Goal: Task Accomplishment & Management: Complete application form

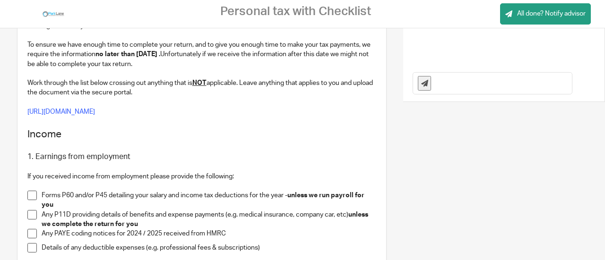
scroll to position [213, 0]
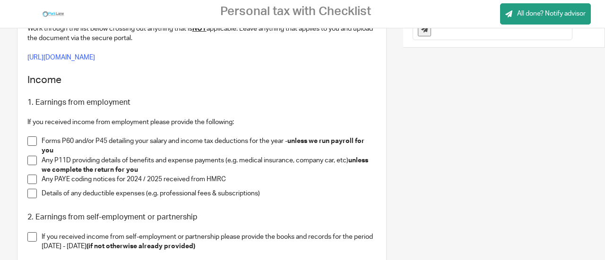
click at [35, 141] on span at bounding box center [31, 141] width 9 height 9
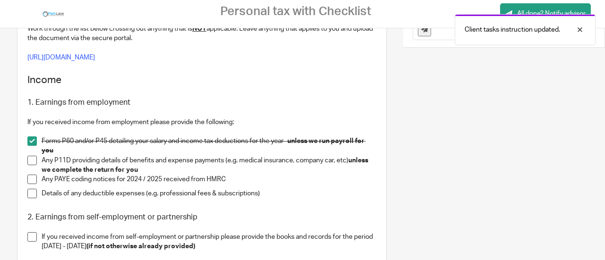
click at [31, 143] on span at bounding box center [31, 141] width 9 height 9
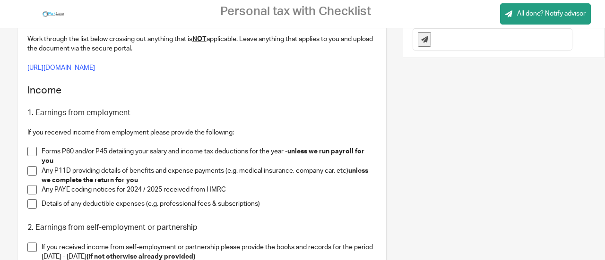
scroll to position [231, 0]
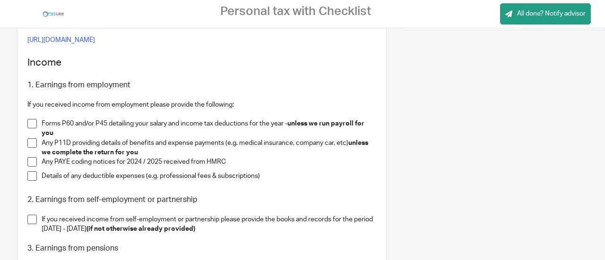
click at [31, 145] on span at bounding box center [31, 142] width 9 height 9
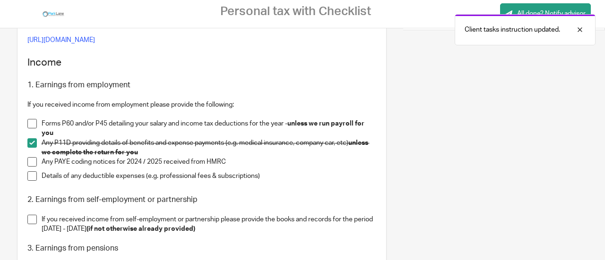
click at [29, 163] on span at bounding box center [31, 161] width 9 height 9
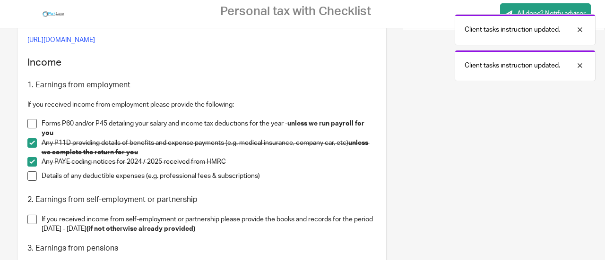
click at [32, 176] on span at bounding box center [31, 176] width 9 height 9
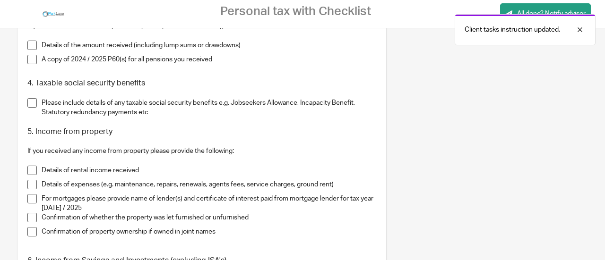
scroll to position [367, 0]
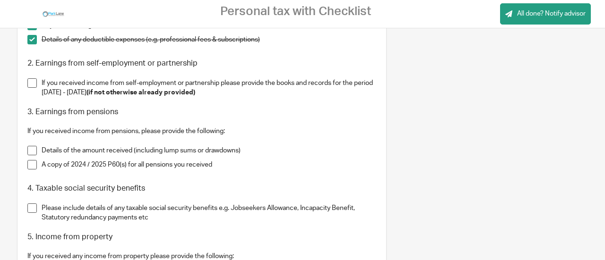
click at [32, 84] on span at bounding box center [31, 82] width 9 height 9
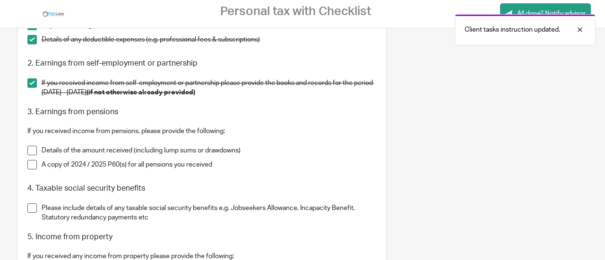
click at [30, 153] on span at bounding box center [31, 150] width 9 height 9
click at [30, 167] on span at bounding box center [31, 164] width 9 height 9
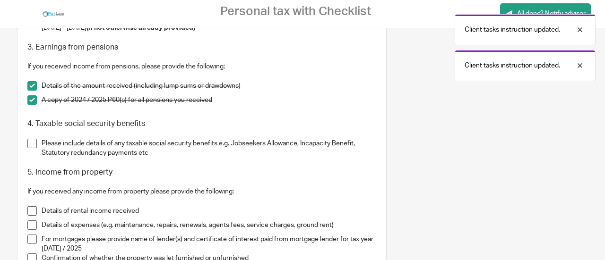
scroll to position [433, 0]
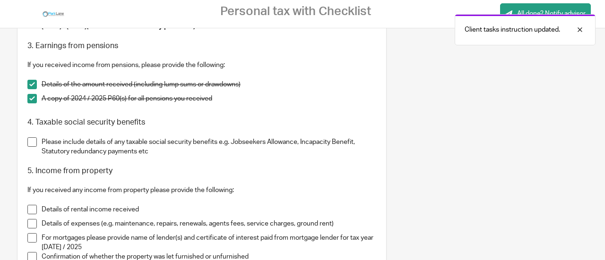
click at [32, 142] on span at bounding box center [31, 142] width 9 height 9
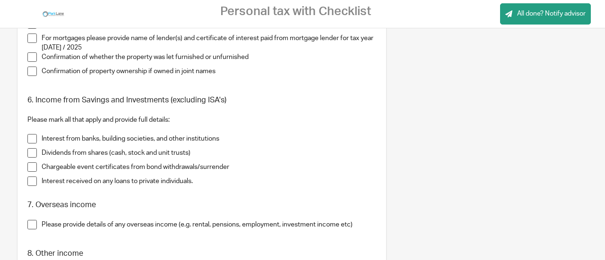
scroll to position [634, 0]
click at [30, 138] on span at bounding box center [31, 138] width 9 height 9
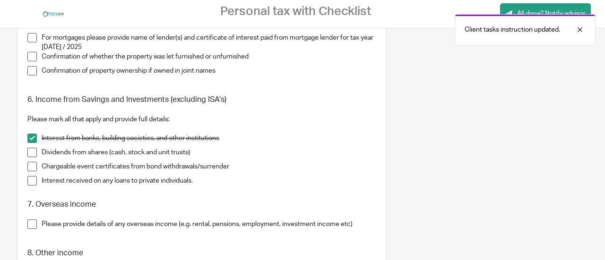
click at [32, 152] on span at bounding box center [31, 152] width 9 height 9
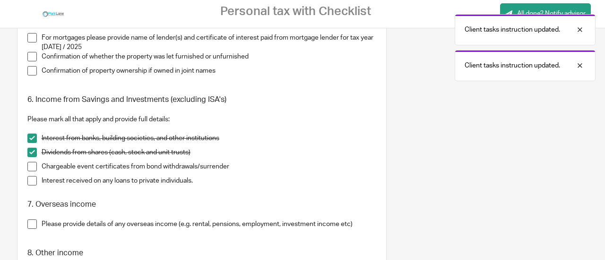
click at [31, 164] on span at bounding box center [31, 166] width 9 height 9
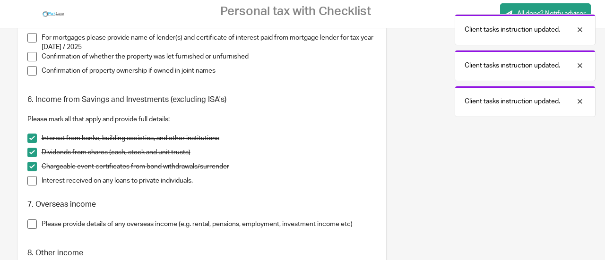
click at [31, 182] on span at bounding box center [31, 180] width 9 height 9
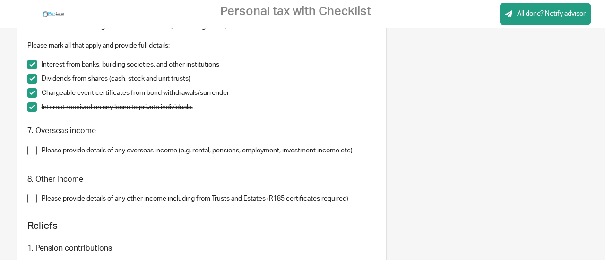
scroll to position [708, 0]
click at [30, 148] on span at bounding box center [31, 150] width 9 height 9
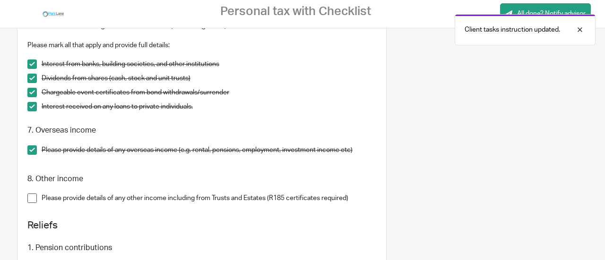
click at [34, 200] on span at bounding box center [31, 198] width 9 height 9
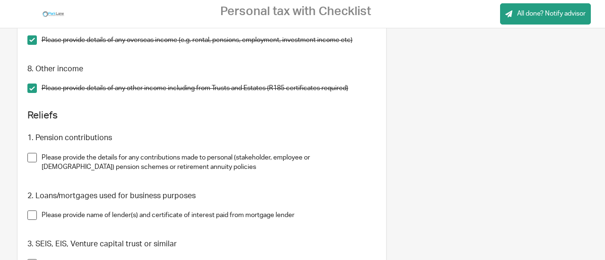
scroll to position [818, 0]
click at [31, 162] on li "Please provide the details for any contributions made to personal (stakeholder,…" at bounding box center [201, 167] width 349 height 29
click at [30, 214] on span at bounding box center [31, 214] width 9 height 9
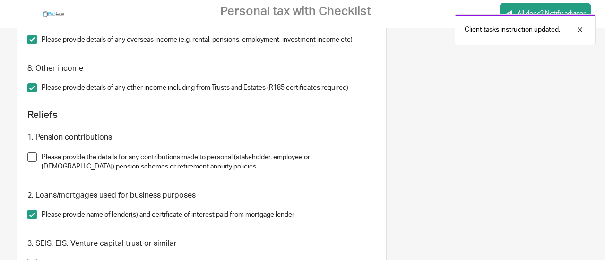
scroll to position [986, 0]
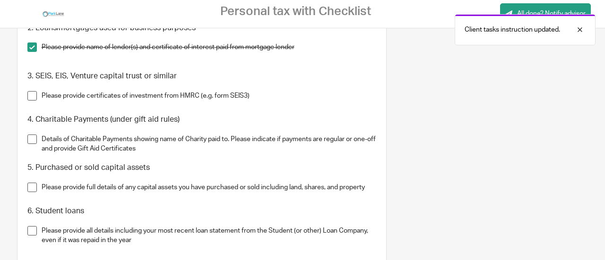
click at [31, 101] on li "Please provide certificates of investment from HMRC (e.g. form SEIS3)" at bounding box center [201, 98] width 349 height 14
click at [31, 98] on span at bounding box center [31, 95] width 9 height 9
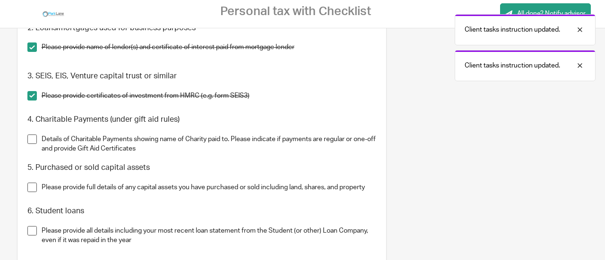
click at [30, 140] on span at bounding box center [31, 139] width 9 height 9
click at [31, 187] on span at bounding box center [31, 187] width 9 height 9
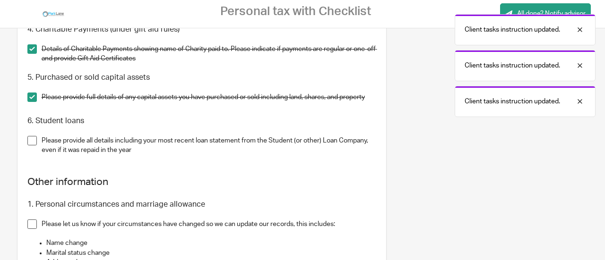
scroll to position [1077, 0]
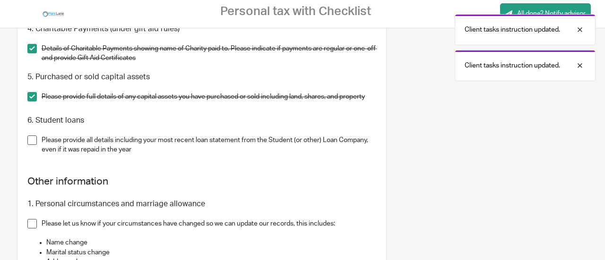
click at [30, 141] on span at bounding box center [31, 140] width 9 height 9
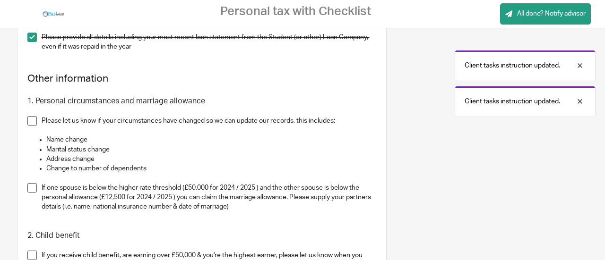
scroll to position [1194, 0]
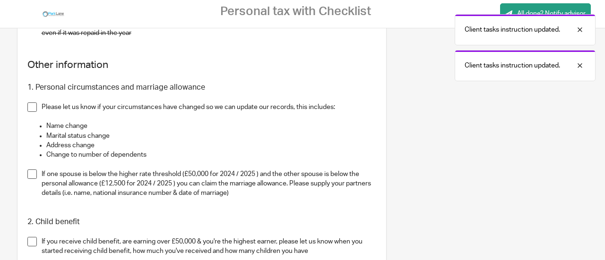
click at [34, 108] on span at bounding box center [31, 107] width 9 height 9
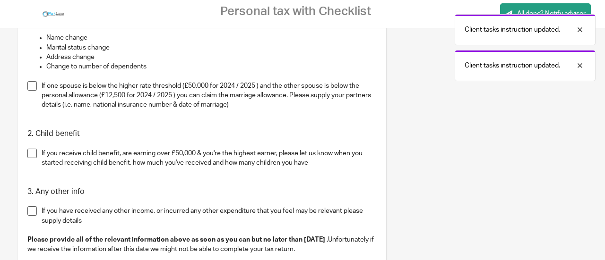
scroll to position [1282, 0]
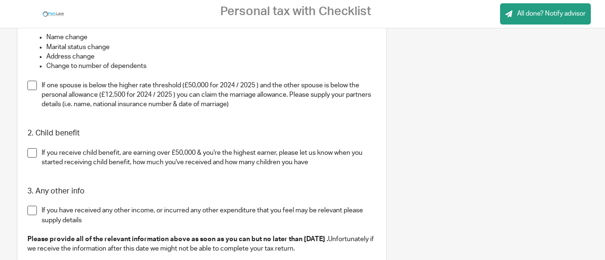
click at [28, 85] on span at bounding box center [31, 85] width 9 height 9
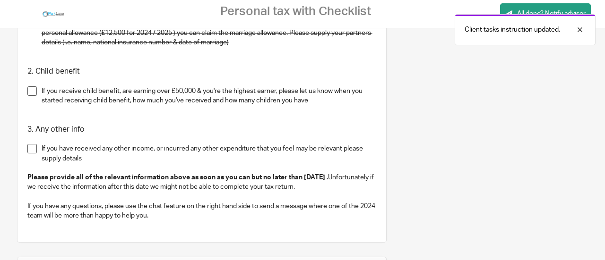
scroll to position [1355, 0]
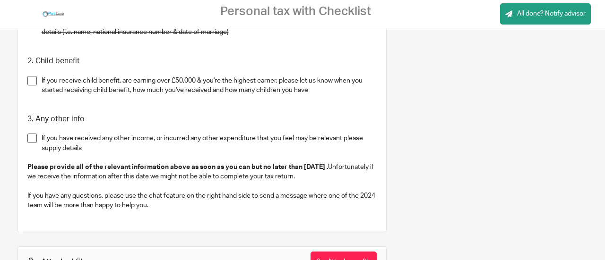
click at [86, 100] on p at bounding box center [209, 99] width 335 height 9
click at [30, 138] on span at bounding box center [31, 138] width 9 height 9
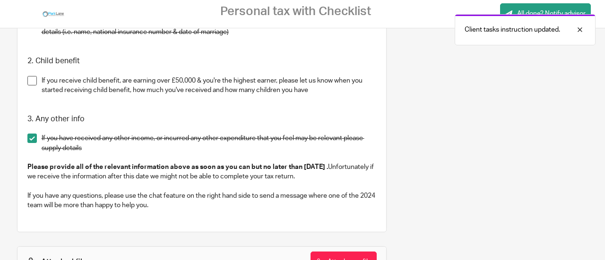
scroll to position [1428, 0]
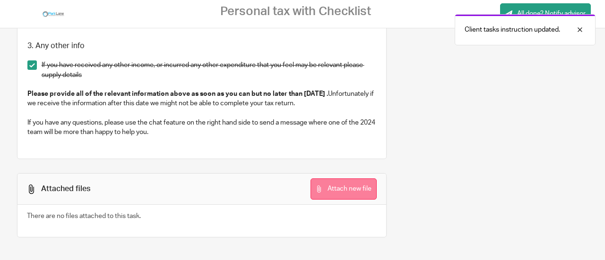
click at [331, 189] on button "Attach new file" at bounding box center [343, 189] width 66 height 21
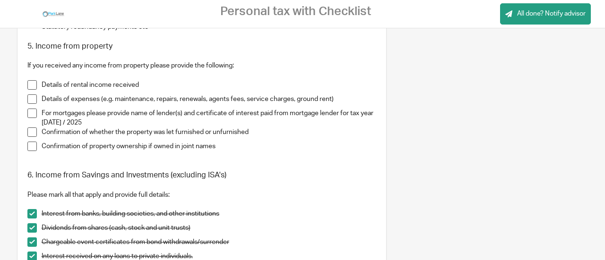
scroll to position [558, 0]
click at [32, 85] on span at bounding box center [31, 85] width 9 height 9
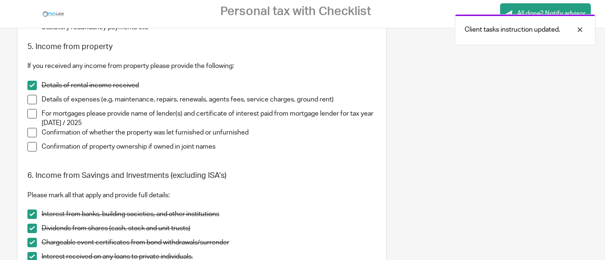
click at [31, 96] on span at bounding box center [31, 99] width 9 height 9
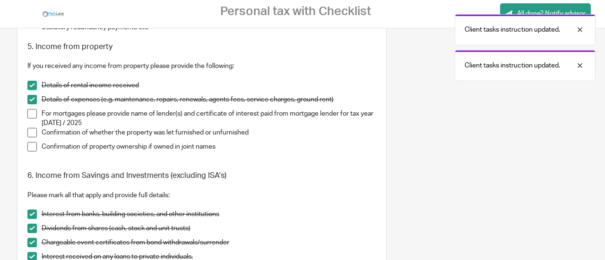
click at [30, 114] on span at bounding box center [31, 113] width 9 height 9
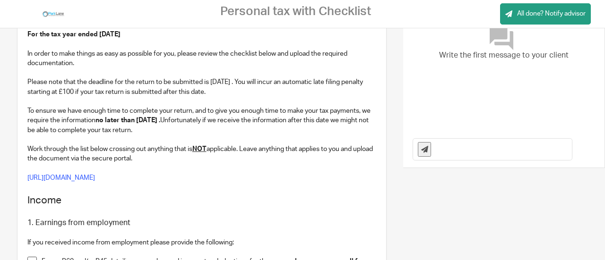
scroll to position [92, 0]
click at [455, 153] on input "text" at bounding box center [504, 149] width 136 height 21
type input "a"
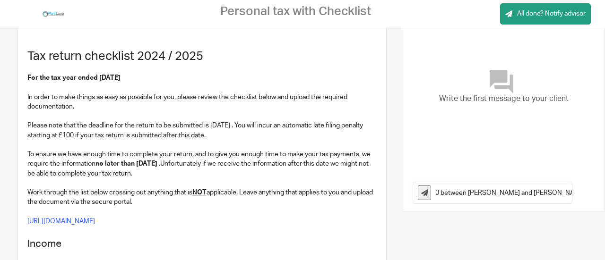
scroll to position [0, 59]
type input "AirBnB owned 50/50 between [PERSON_NAME] and [PERSON_NAME] and Let Furnished."
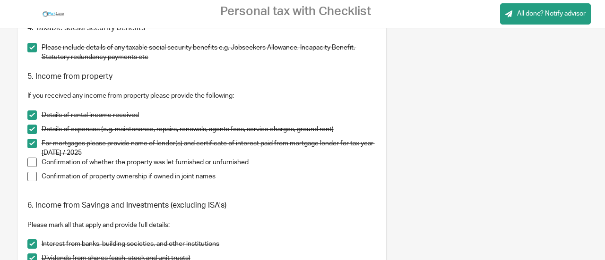
scroll to position [528, 0]
click at [35, 160] on span at bounding box center [31, 161] width 9 height 9
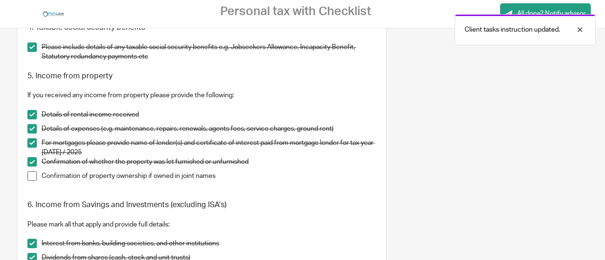
click at [31, 172] on span at bounding box center [31, 176] width 9 height 9
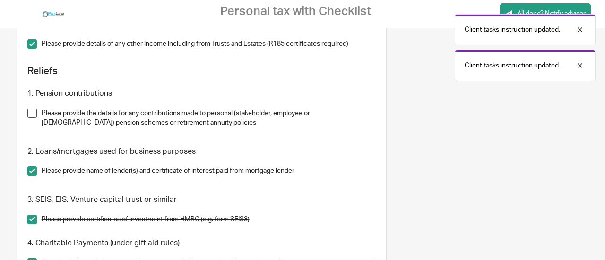
scroll to position [857, 0]
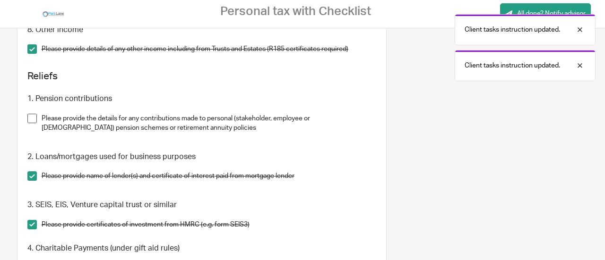
click at [28, 117] on span at bounding box center [31, 118] width 9 height 9
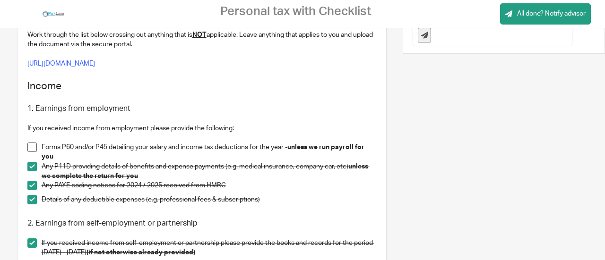
scroll to position [213, 0]
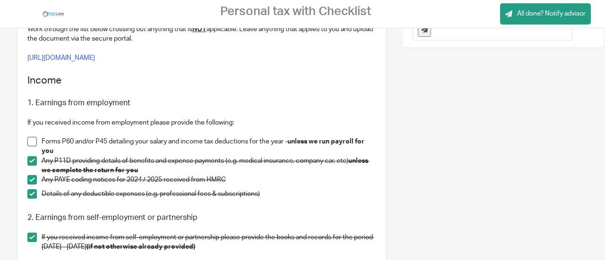
click at [35, 142] on span at bounding box center [31, 141] width 9 height 9
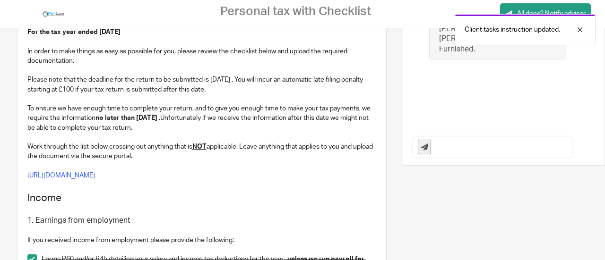
scroll to position [0, 0]
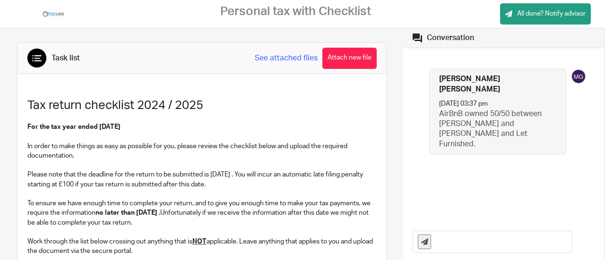
click at [455, 241] on input "text" at bounding box center [504, 242] width 136 height 21
type input "We have been receiving child benefit since our only son was born on [DEMOGRAPHI…"
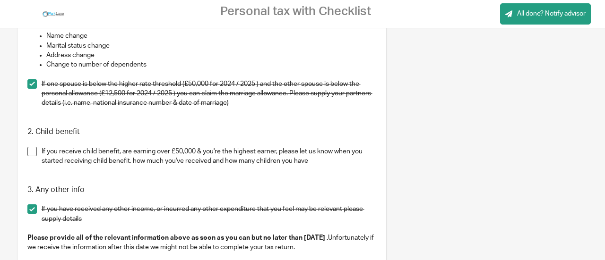
scroll to position [1333, 0]
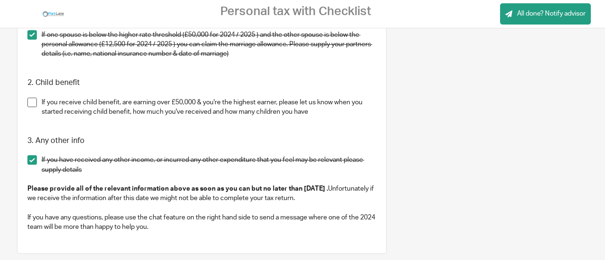
click at [32, 103] on span at bounding box center [31, 102] width 9 height 9
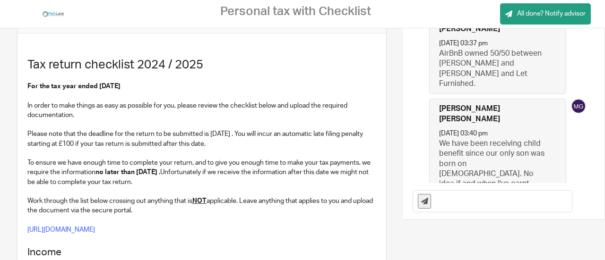
scroll to position [0, 0]
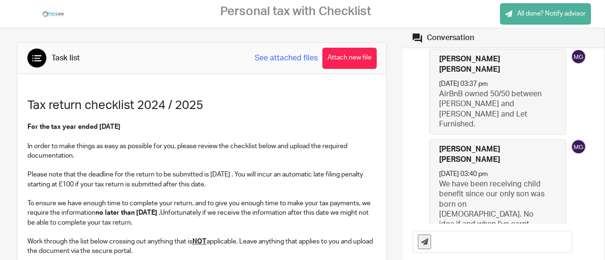
click at [542, 16] on span "All done? Notify advisor" at bounding box center [551, 13] width 69 height 9
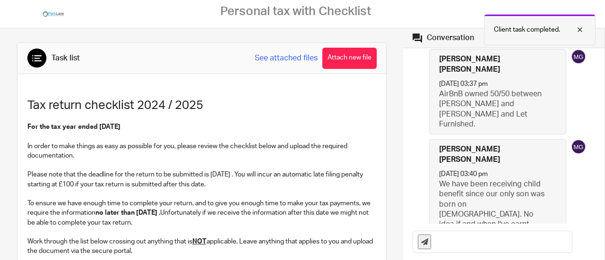
click at [582, 32] on div at bounding box center [573, 29] width 26 height 11
click at [571, 57] on img at bounding box center [578, 56] width 15 height 15
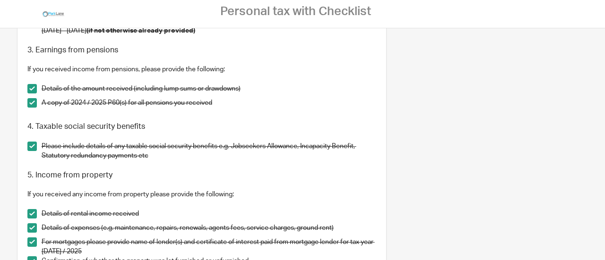
scroll to position [268, 0]
